Goal: Information Seeking & Learning: Learn about a topic

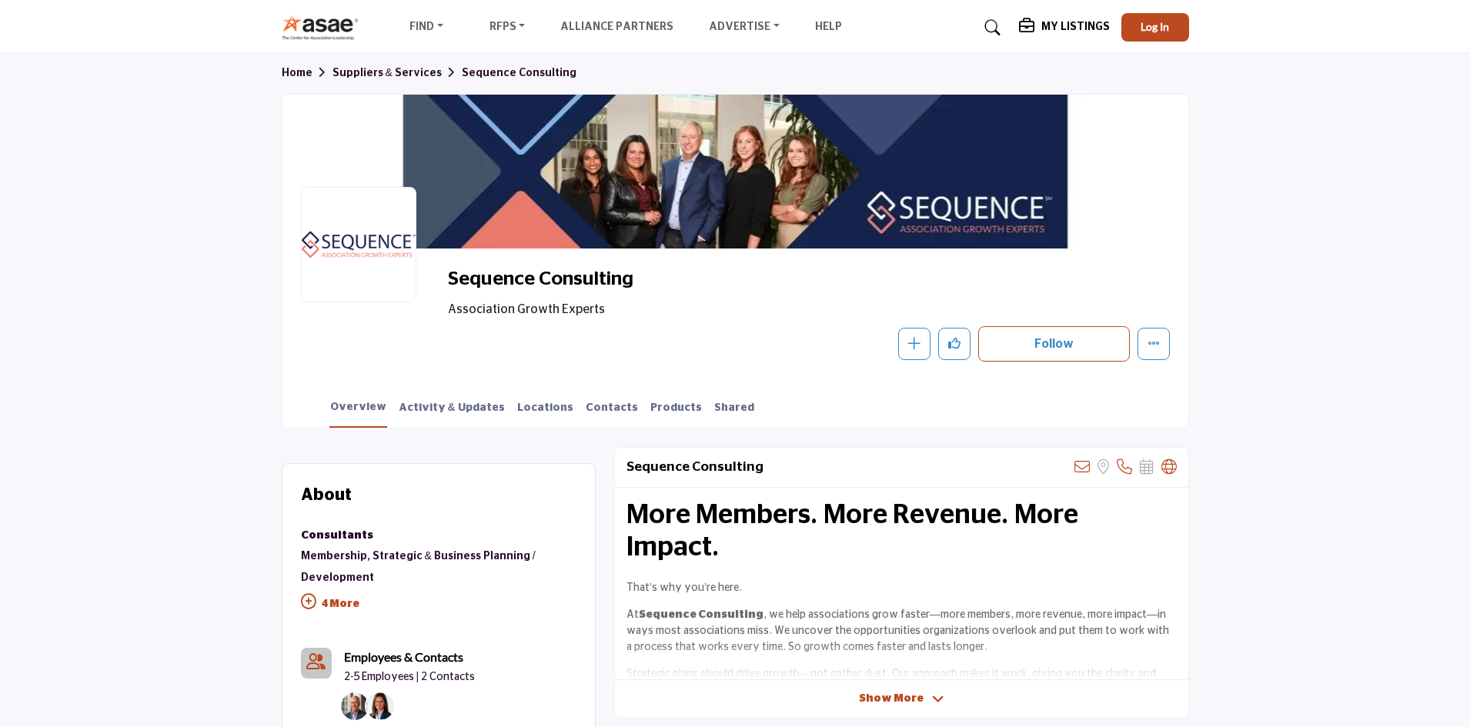
drag, startPoint x: 0, startPoint y: 0, endPoint x: 866, endPoint y: 449, distance: 975.1
click at [866, 449] on div "Sequence Consulting View email address of this listing Sorry, but we don't have…" at bounding box center [901, 468] width 573 height 40
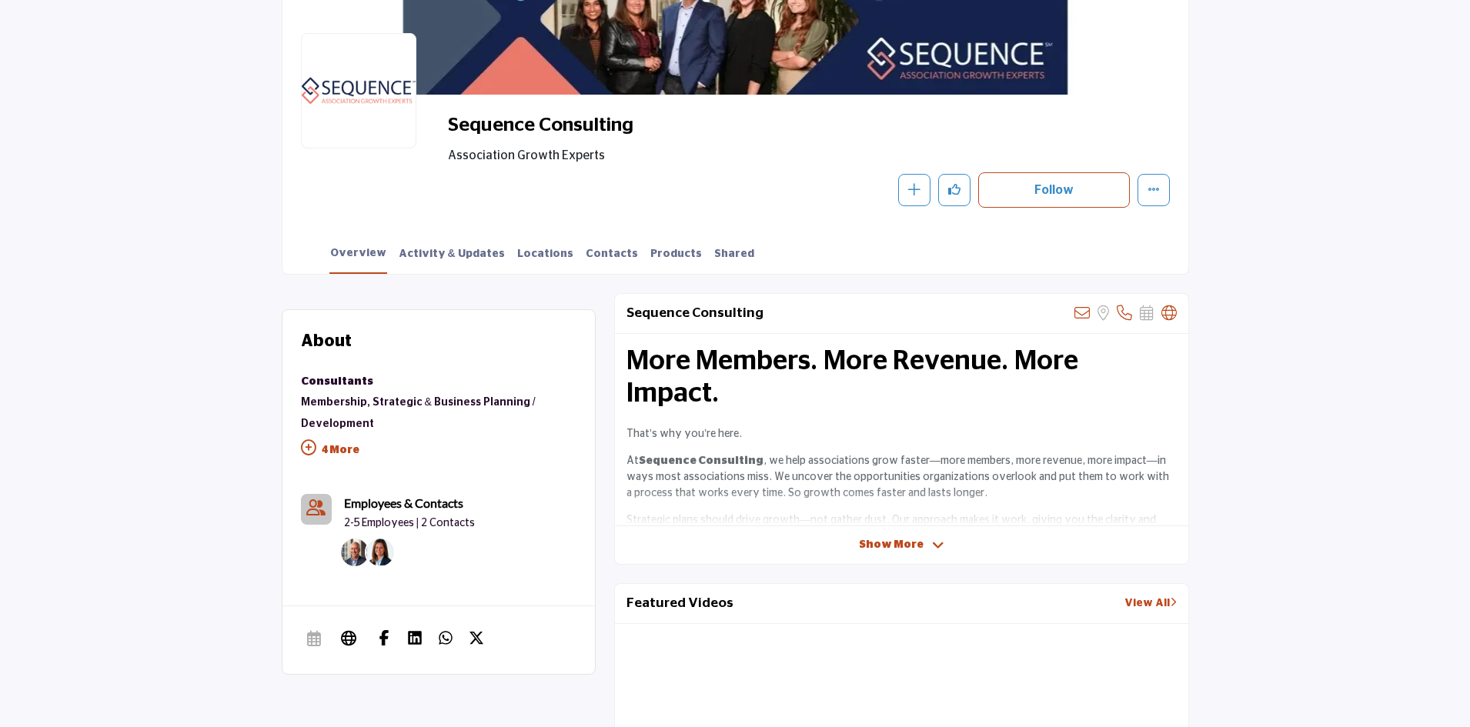
scroll to position [77, 0]
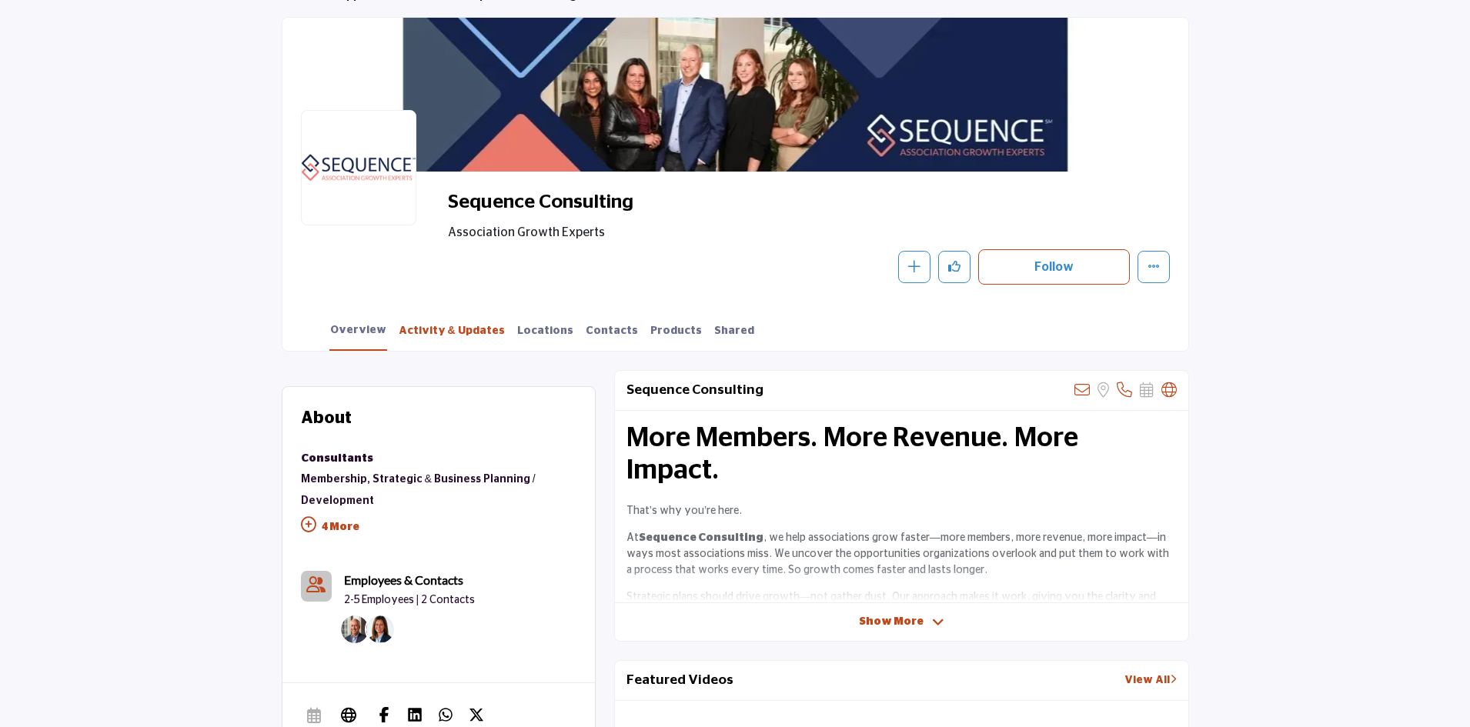
click at [448, 327] on link "Activity & Updates" at bounding box center [452, 336] width 108 height 27
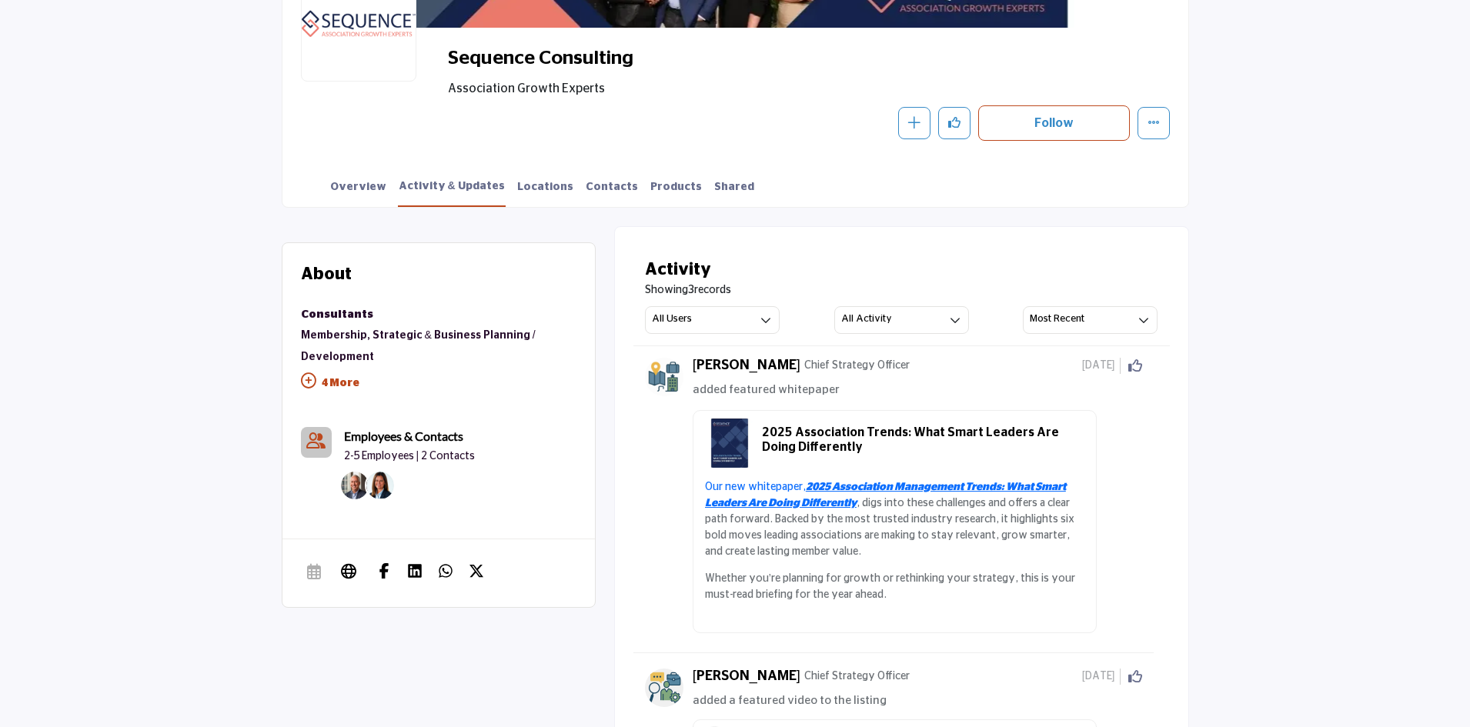
scroll to position [224, 0]
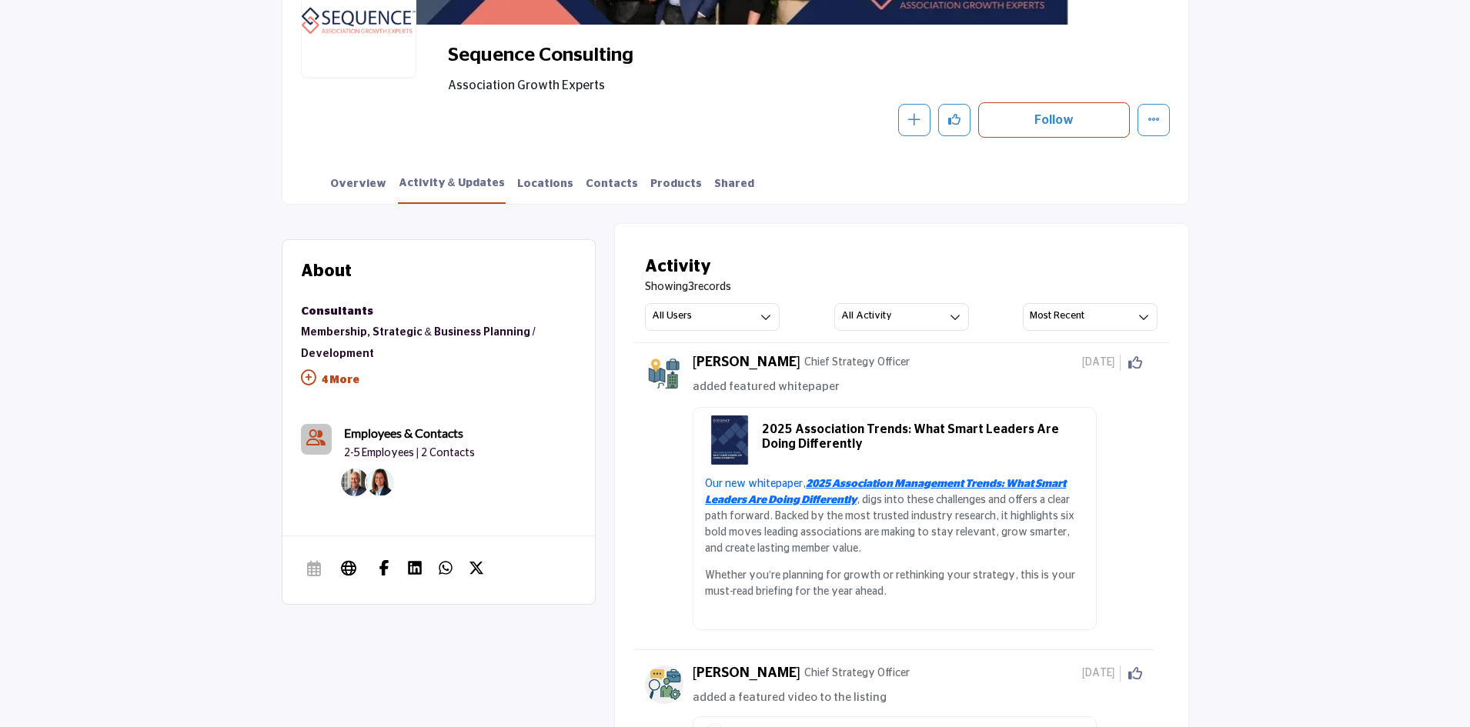
click at [399, 119] on div "Sequence Consulting Association Growth Experts Follow Following Message Recomme…" at bounding box center [735, 90] width 869 height 95
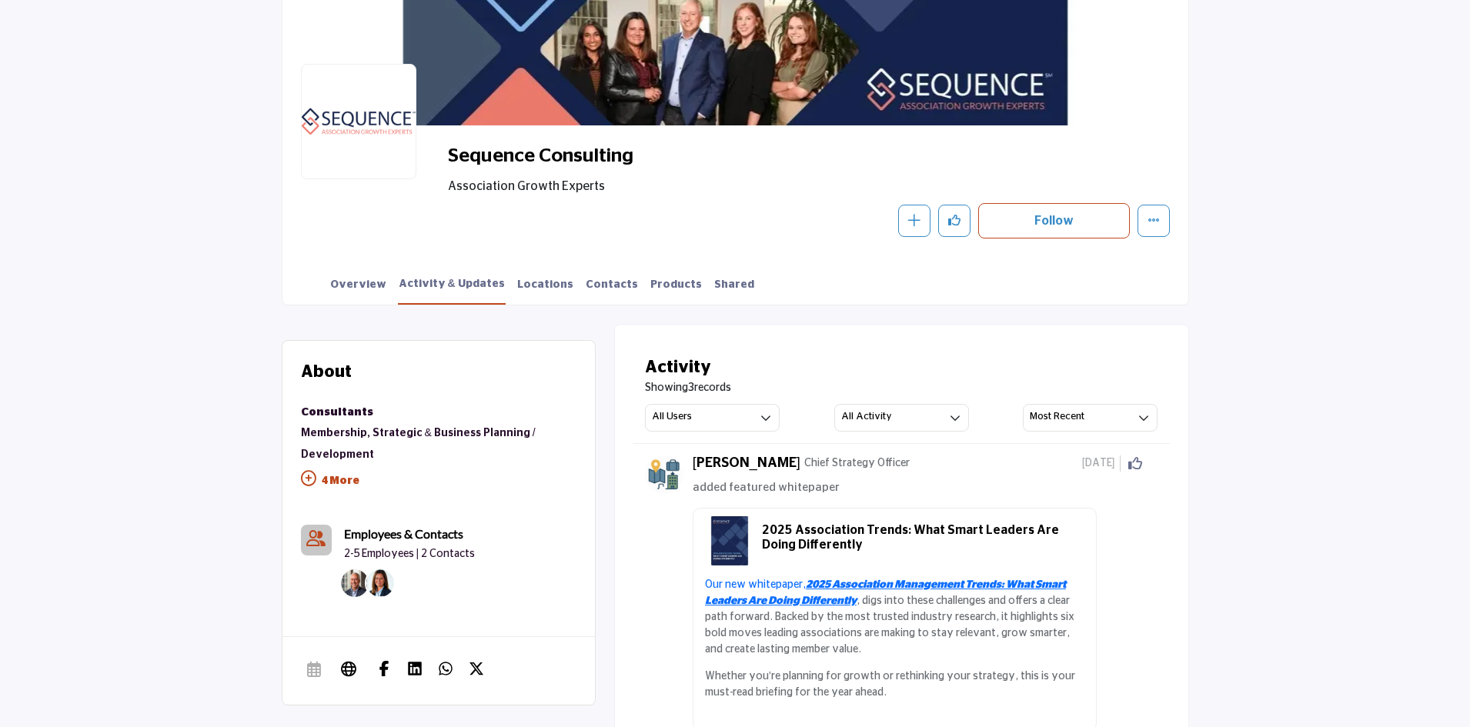
scroll to position [0, 0]
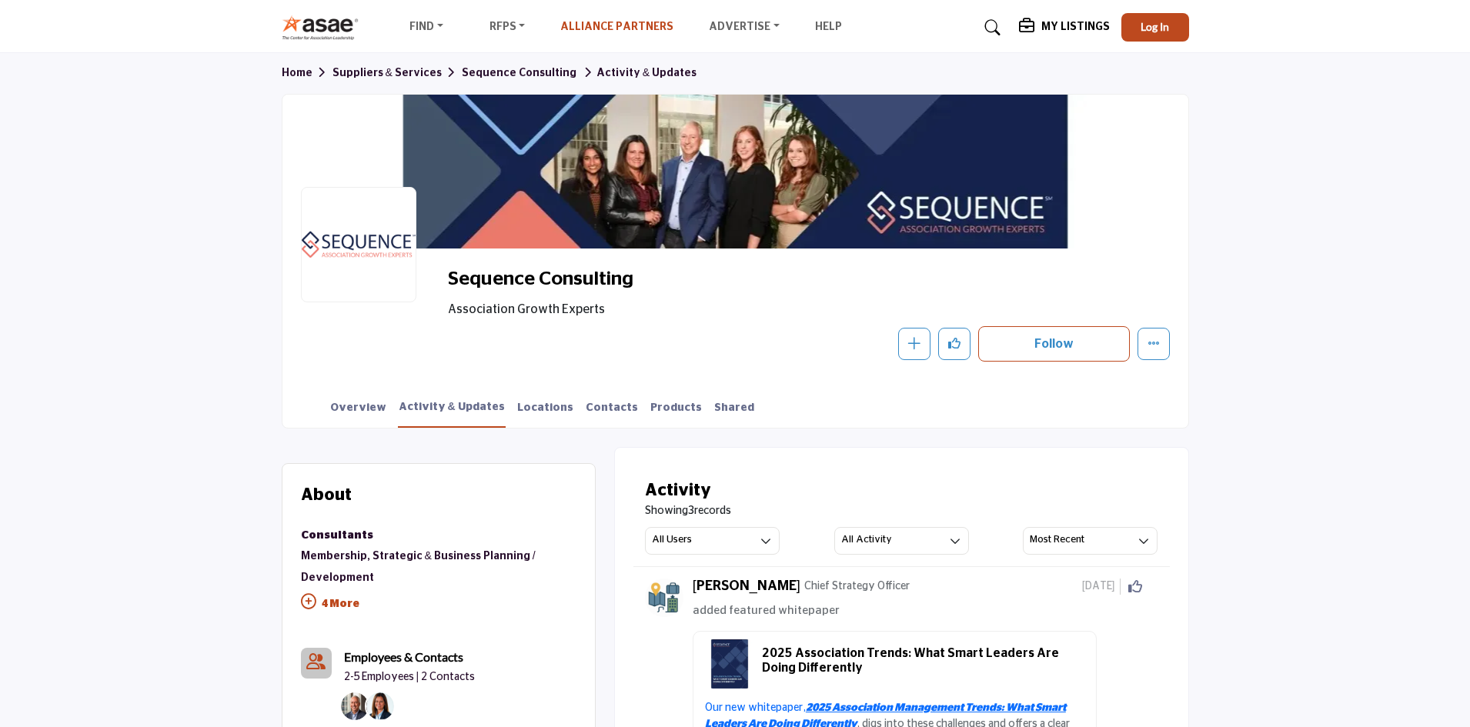
click at [622, 25] on link "Alliance Partners" at bounding box center [616, 27] width 113 height 11
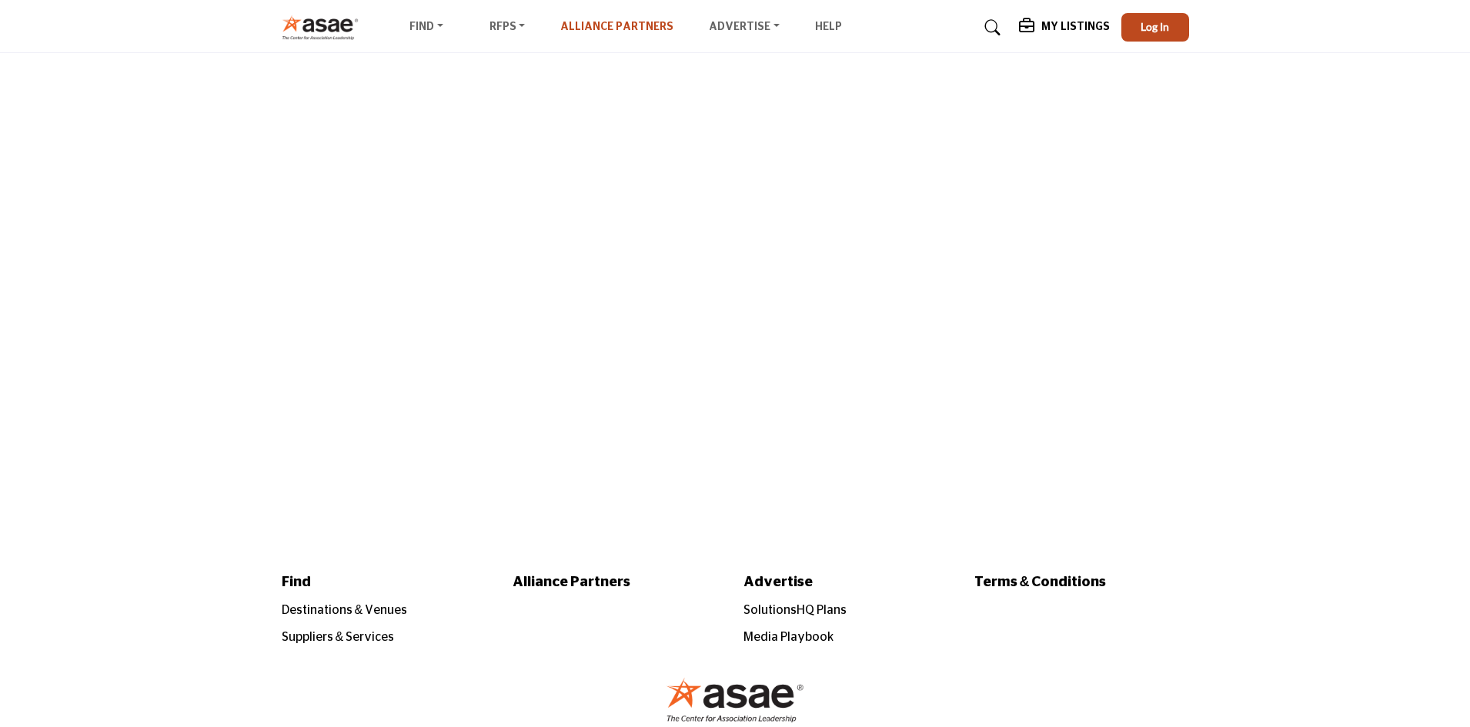
drag, startPoint x: 0, startPoint y: 0, endPoint x: 615, endPoint y: 27, distance: 615.5
click at [615, 27] on link "Alliance Partners" at bounding box center [616, 27] width 113 height 11
